Goal: Transaction & Acquisition: Obtain resource

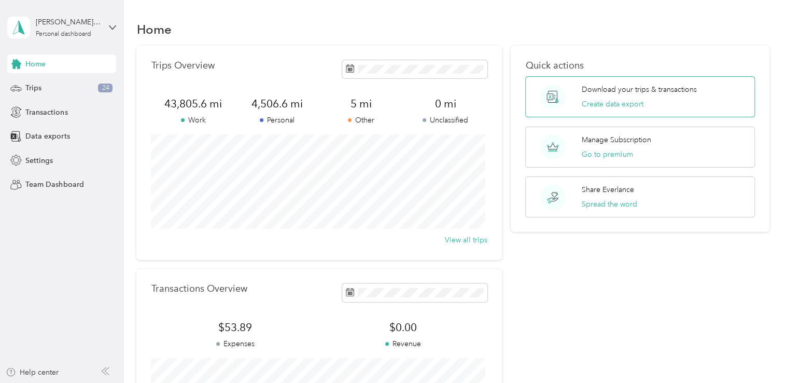
click at [592, 96] on div "Download your trips & transactions Create data export" at bounding box center [639, 96] width 115 height 25
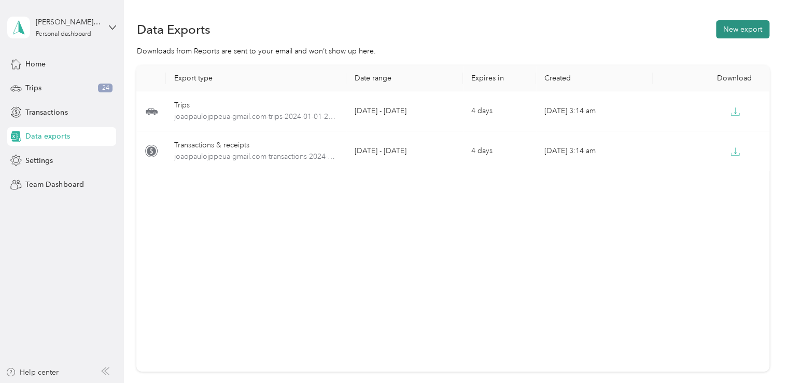
click at [742, 29] on button "New export" at bounding box center [742, 29] width 53 height 18
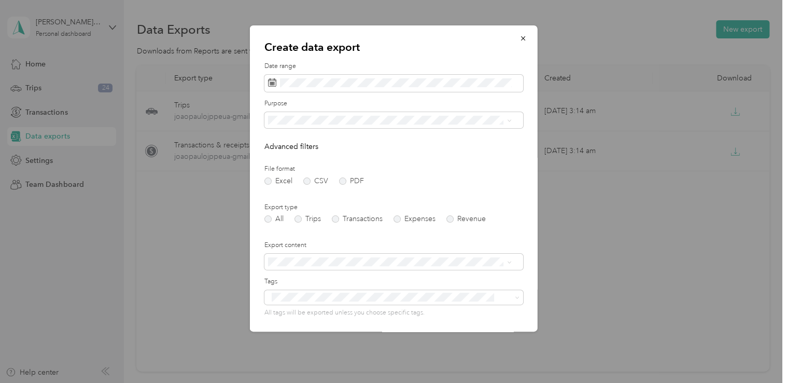
click at [617, 204] on div "Create data export Date range Purpose Advanced filters File format Excel CSV PD…" at bounding box center [538, 179] width 288 height 309
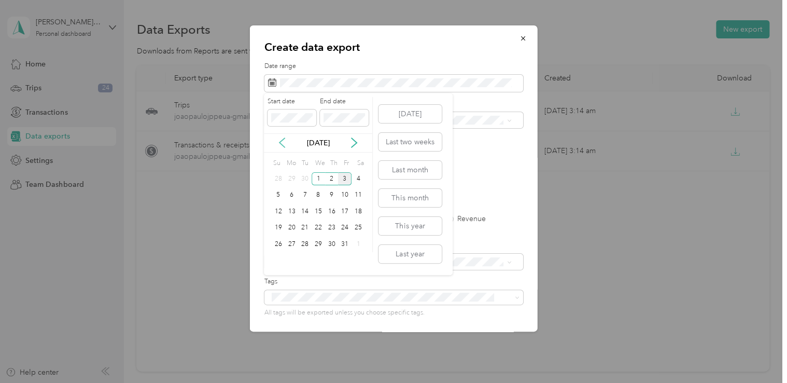
click at [284, 141] on icon at bounding box center [282, 142] width 10 height 10
click at [413, 257] on button "Last year" at bounding box center [409, 254] width 63 height 18
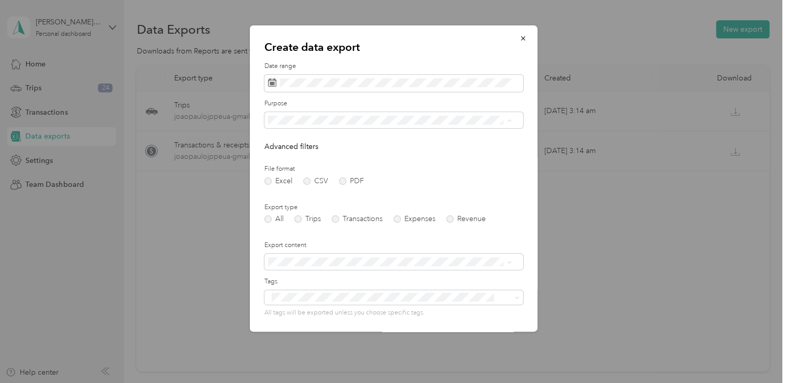
click at [280, 158] on span "Work" at bounding box center [280, 156] width 18 height 9
click at [282, 142] on li "All" at bounding box center [389, 139] width 251 height 18
click at [339, 180] on label "PDF" at bounding box center [351, 180] width 25 height 7
click at [270, 181] on label "Excel" at bounding box center [278, 180] width 28 height 7
click at [344, 177] on label "PDF" at bounding box center [351, 180] width 25 height 7
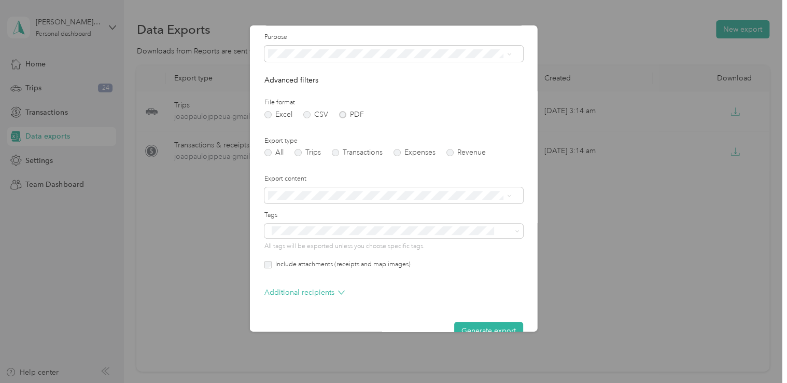
scroll to position [89, 0]
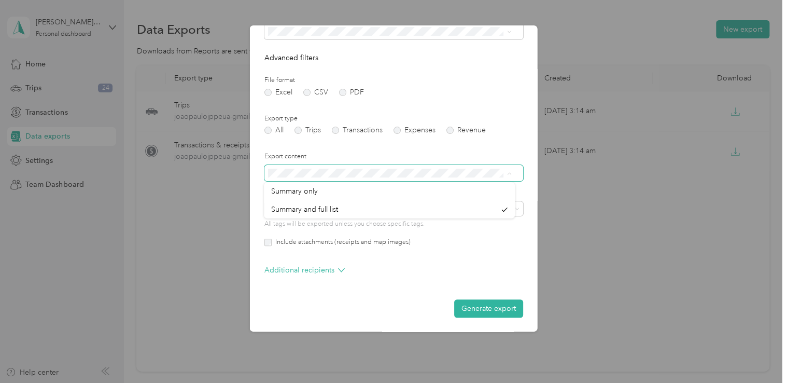
click at [312, 167] on span at bounding box center [393, 173] width 259 height 17
click at [440, 163] on div "Export content" at bounding box center [393, 166] width 259 height 29
click at [471, 310] on button "Generate export" at bounding box center [488, 308] width 69 height 18
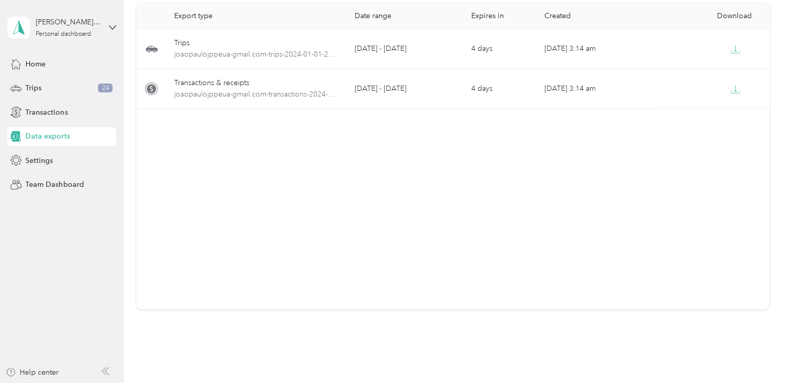
scroll to position [0, 0]
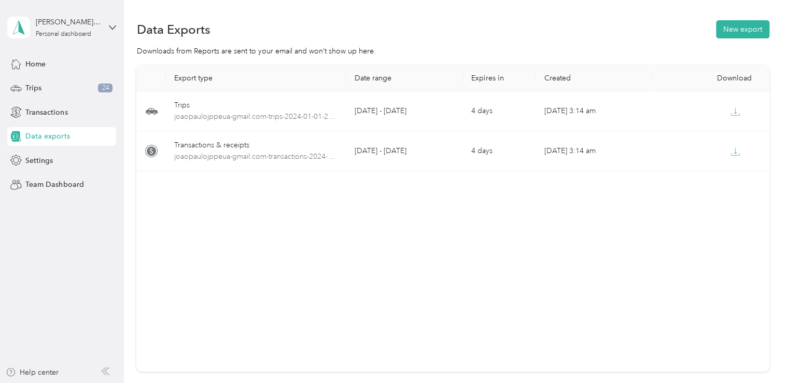
click at [59, 138] on span "Data exports" at bounding box center [47, 136] width 44 height 11
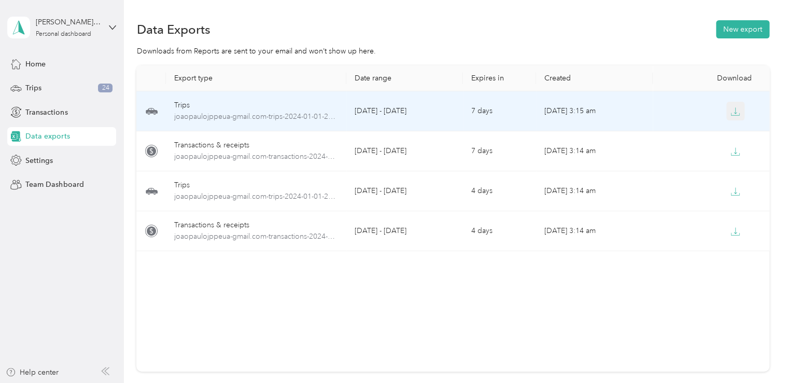
click at [734, 111] on icon "button" at bounding box center [735, 111] width 9 height 9
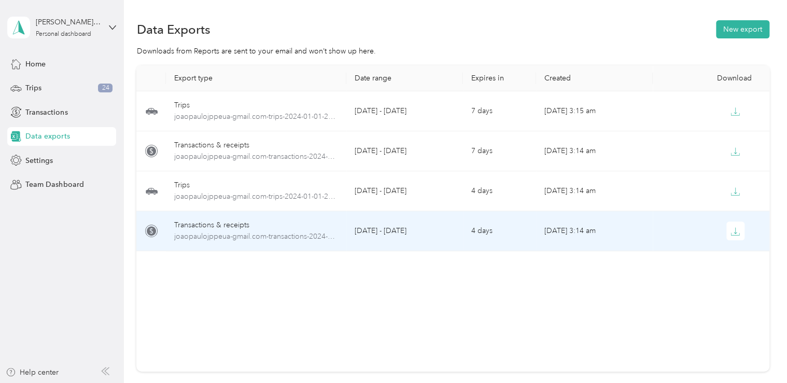
click at [495, 232] on td "4 days" at bounding box center [499, 231] width 73 height 40
